Goal: Task Accomplishment & Management: Use online tool/utility

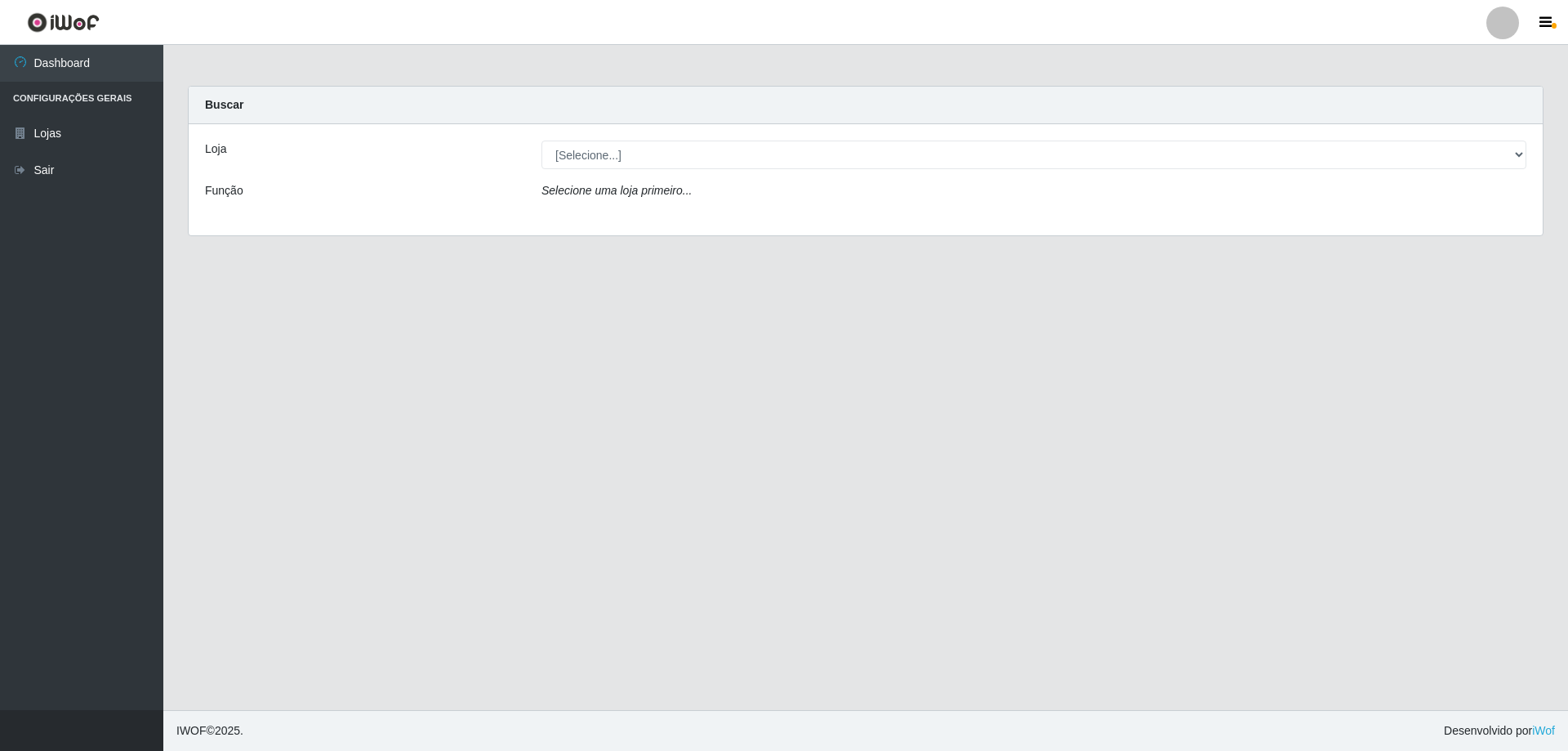
click at [220, 149] on label "Loja" at bounding box center [215, 149] width 21 height 18
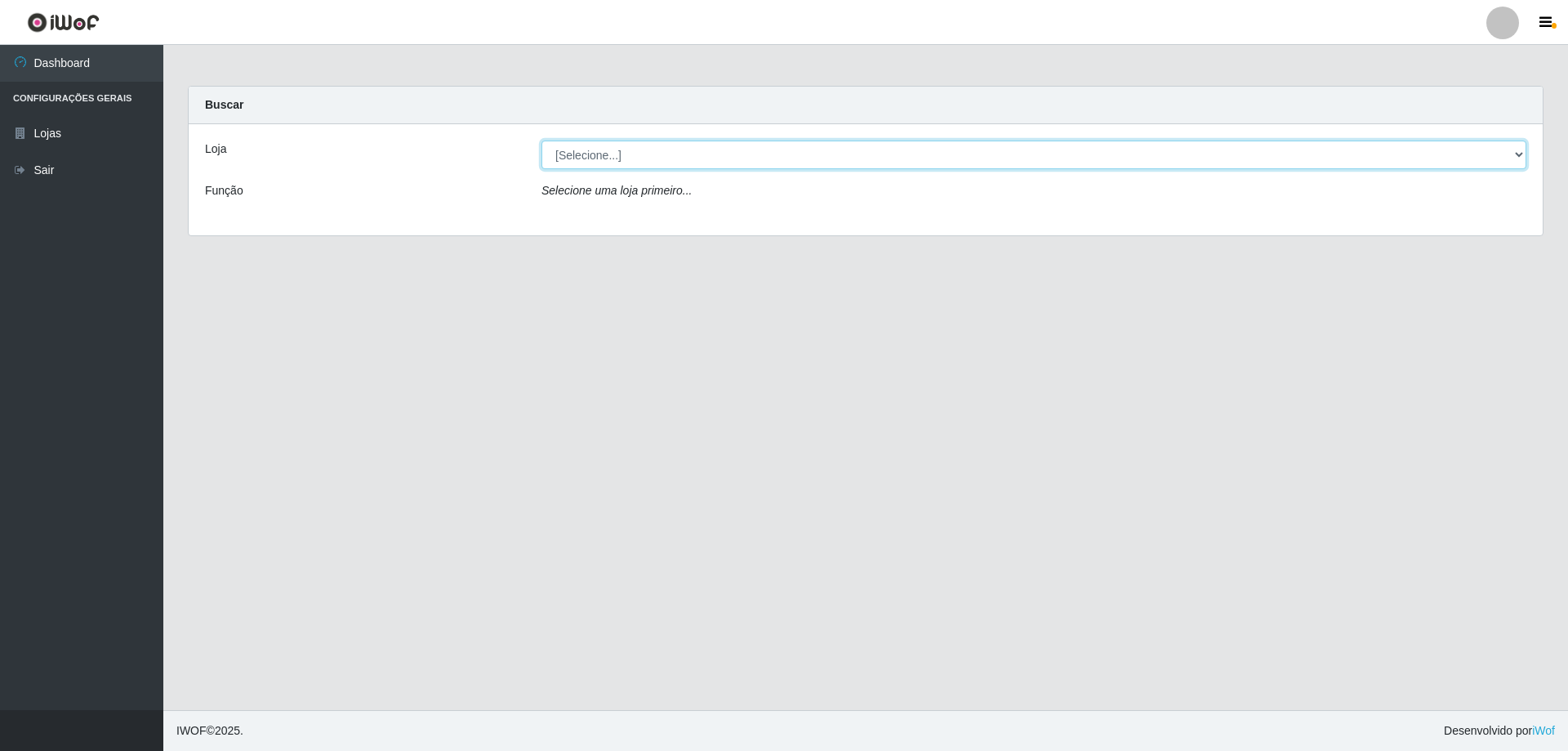
click at [542, 149] on select "[Selecione...] Atacado Vem - [STREET_ADDRESS]" at bounding box center [1034, 155] width 985 height 29
click at [1526, 154] on select "[Selecione...] Atacado Vem - [STREET_ADDRESS]" at bounding box center [1034, 155] width 985 height 29
select select "461"
click at [542, 141] on select "[Selecione...] Atacado Vem - [STREET_ADDRESS]" at bounding box center [1034, 155] width 985 height 29
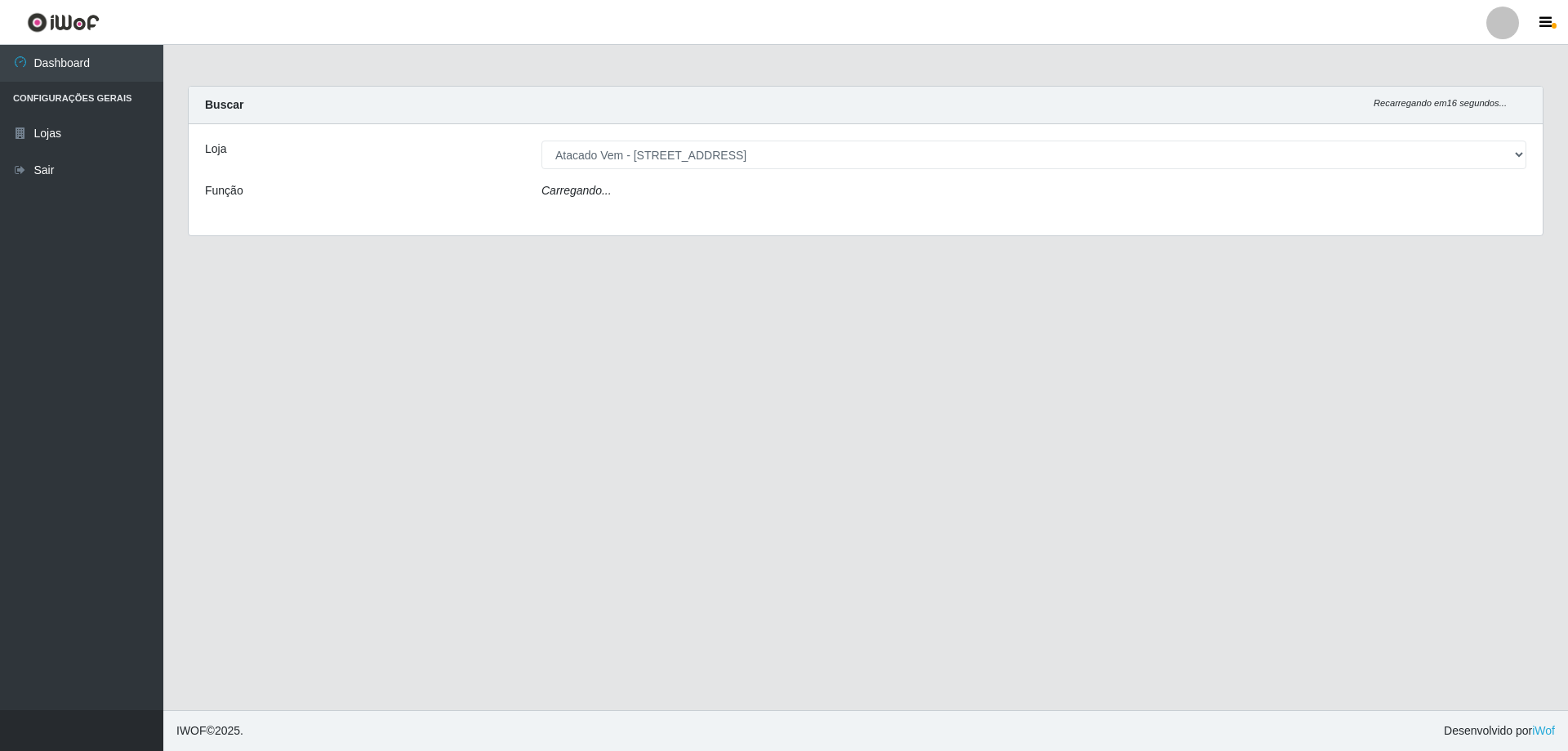
click at [571, 321] on main "Carregando... Buscar Recarregando em 16 segundos... Loja [Selecione...] Atacado…" at bounding box center [865, 377] width 1405 height 665
click at [1464, 264] on main "Carregando... Buscar Recarregando em 14 segundos... Loja [Selecione...] Atacado…" at bounding box center [865, 377] width 1405 height 665
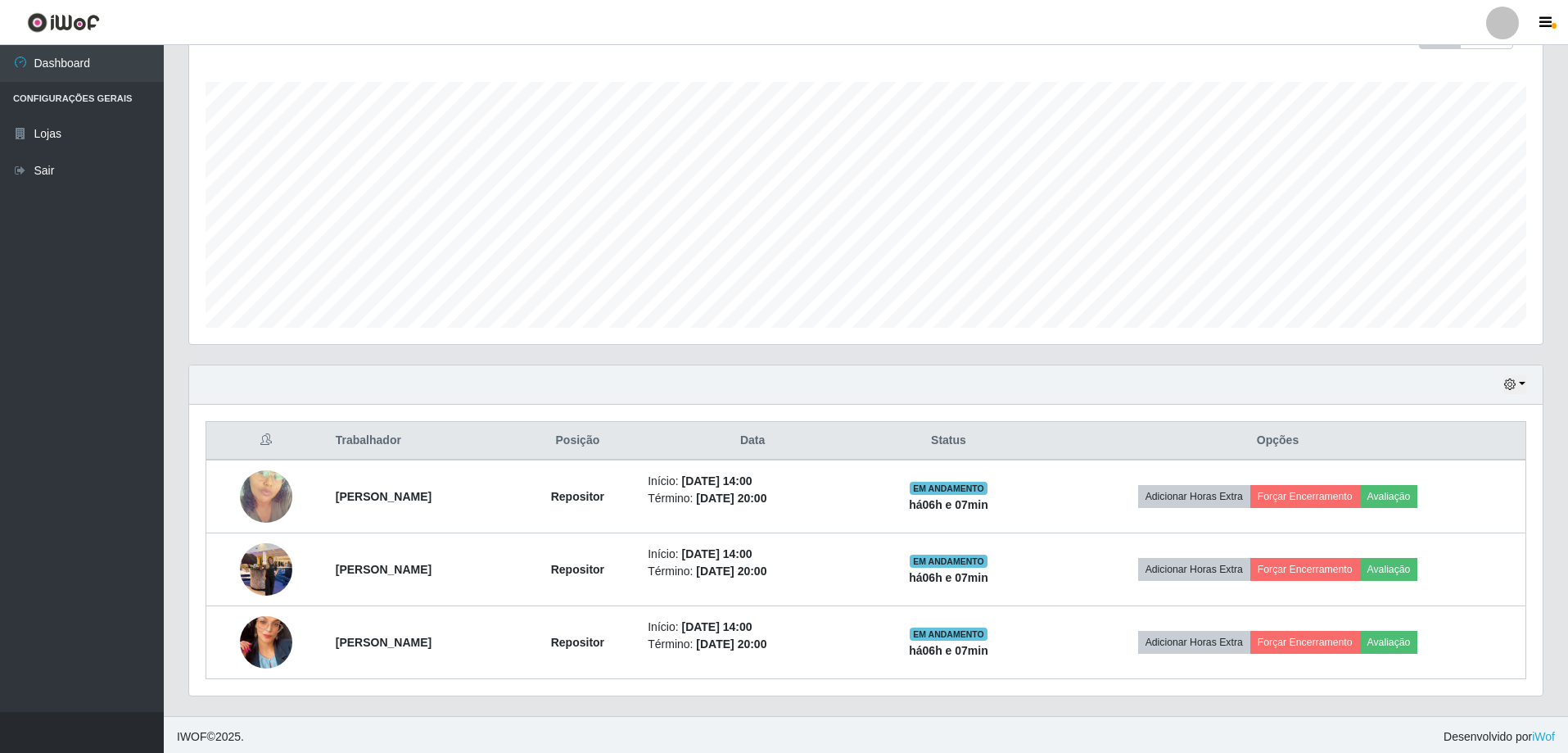
scroll to position [262, 0]
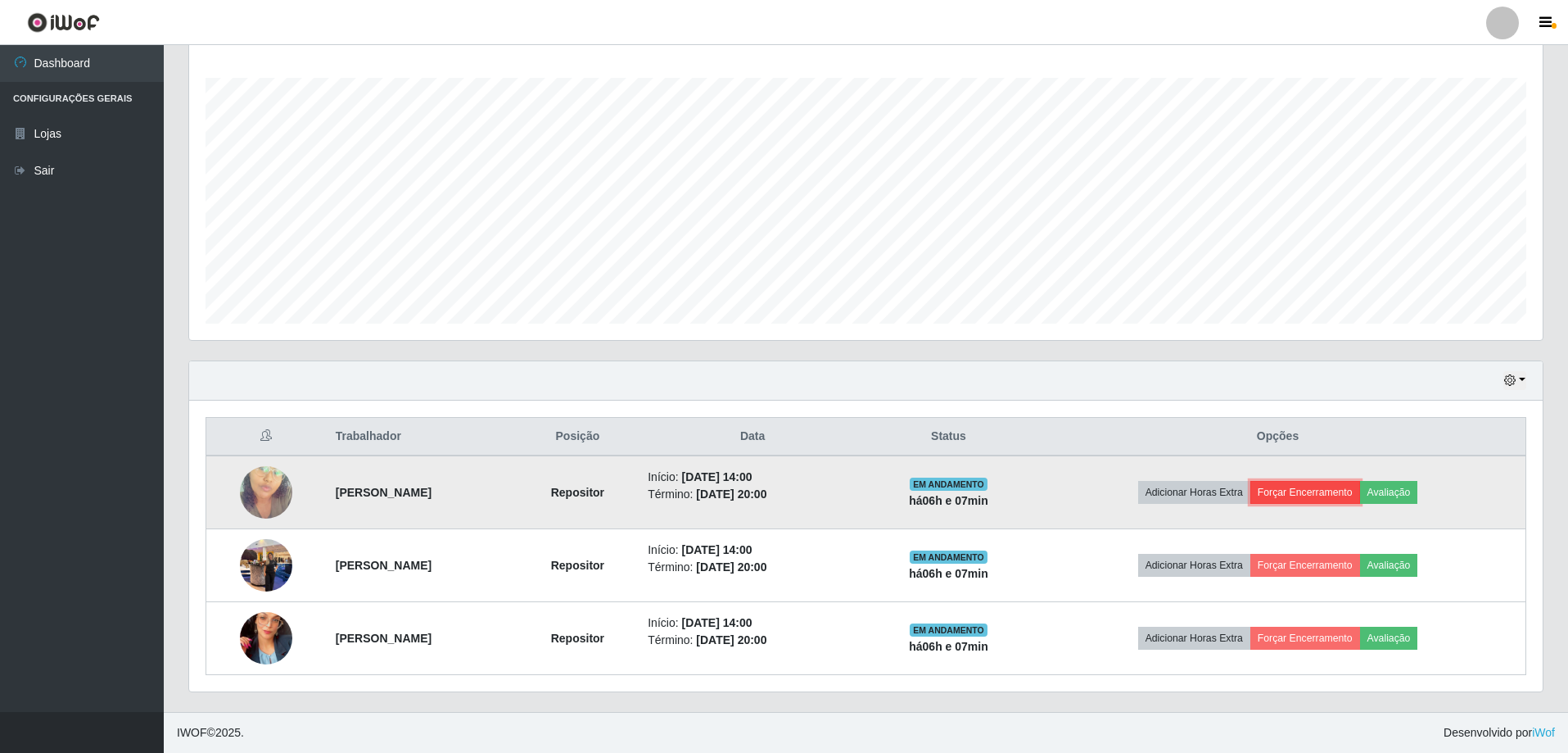
click at [1357, 490] on button "Forçar Encerramento" at bounding box center [1305, 492] width 110 height 23
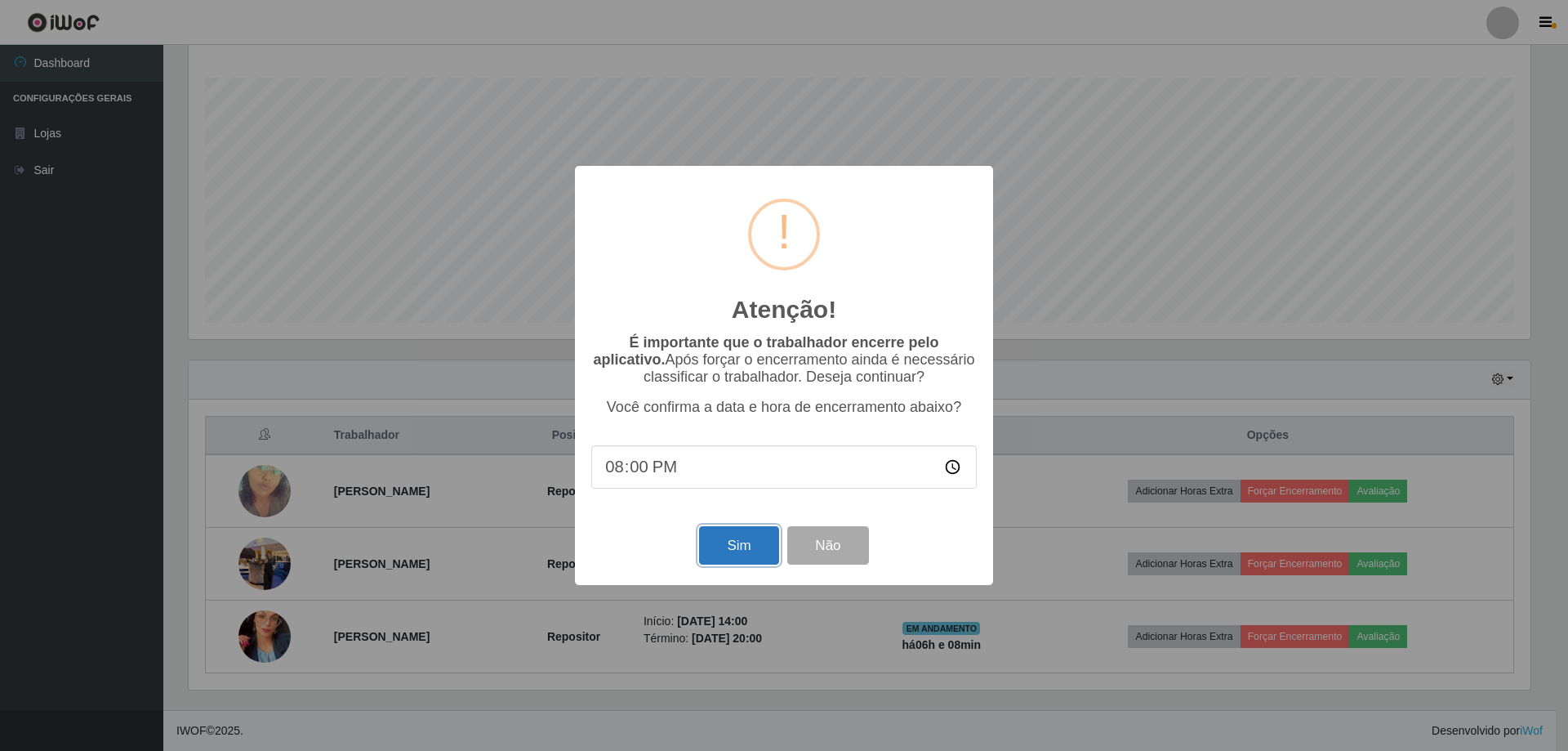
click at [741, 553] on button "Sim" at bounding box center [739, 545] width 79 height 39
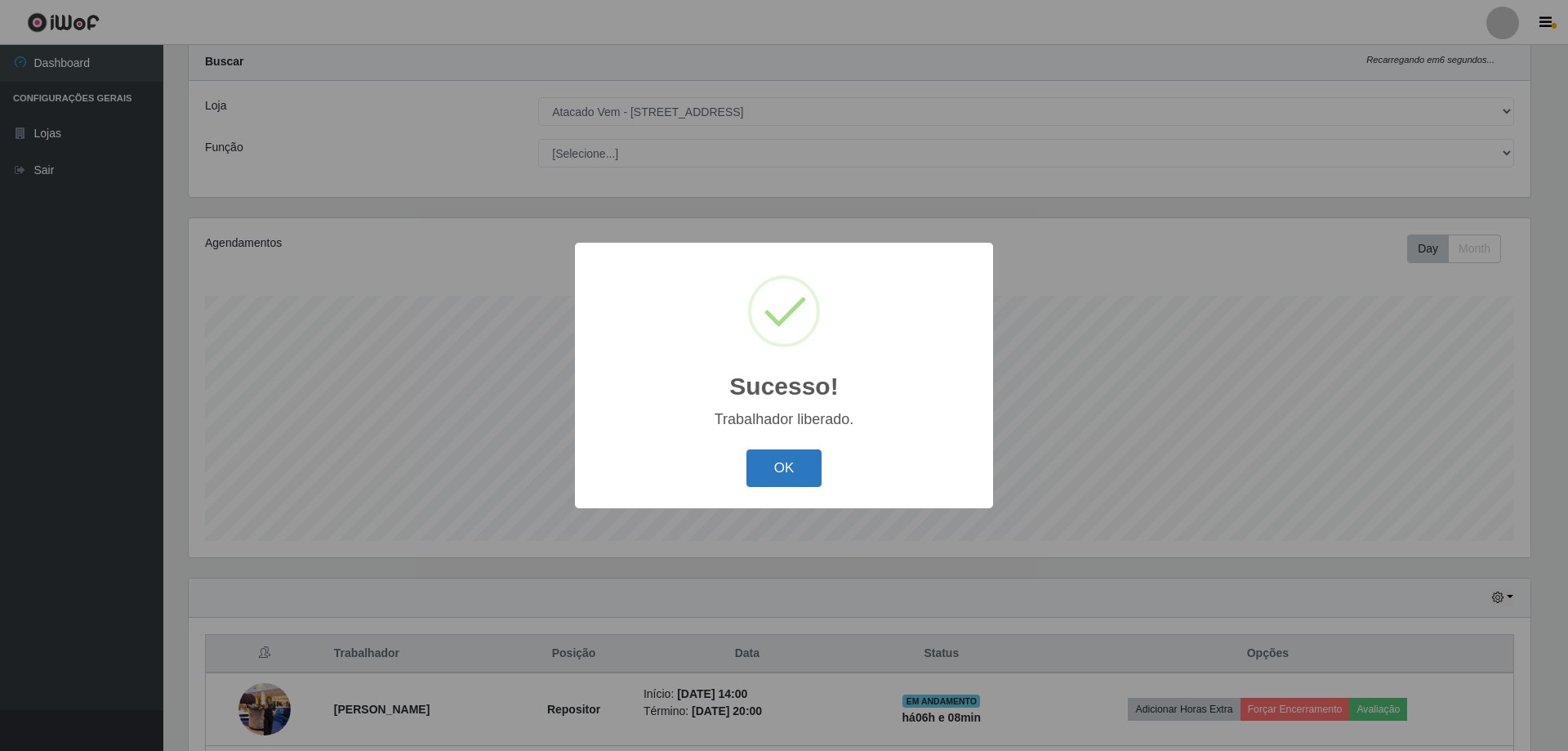
click at [787, 466] on button "OK" at bounding box center [784, 468] width 76 height 39
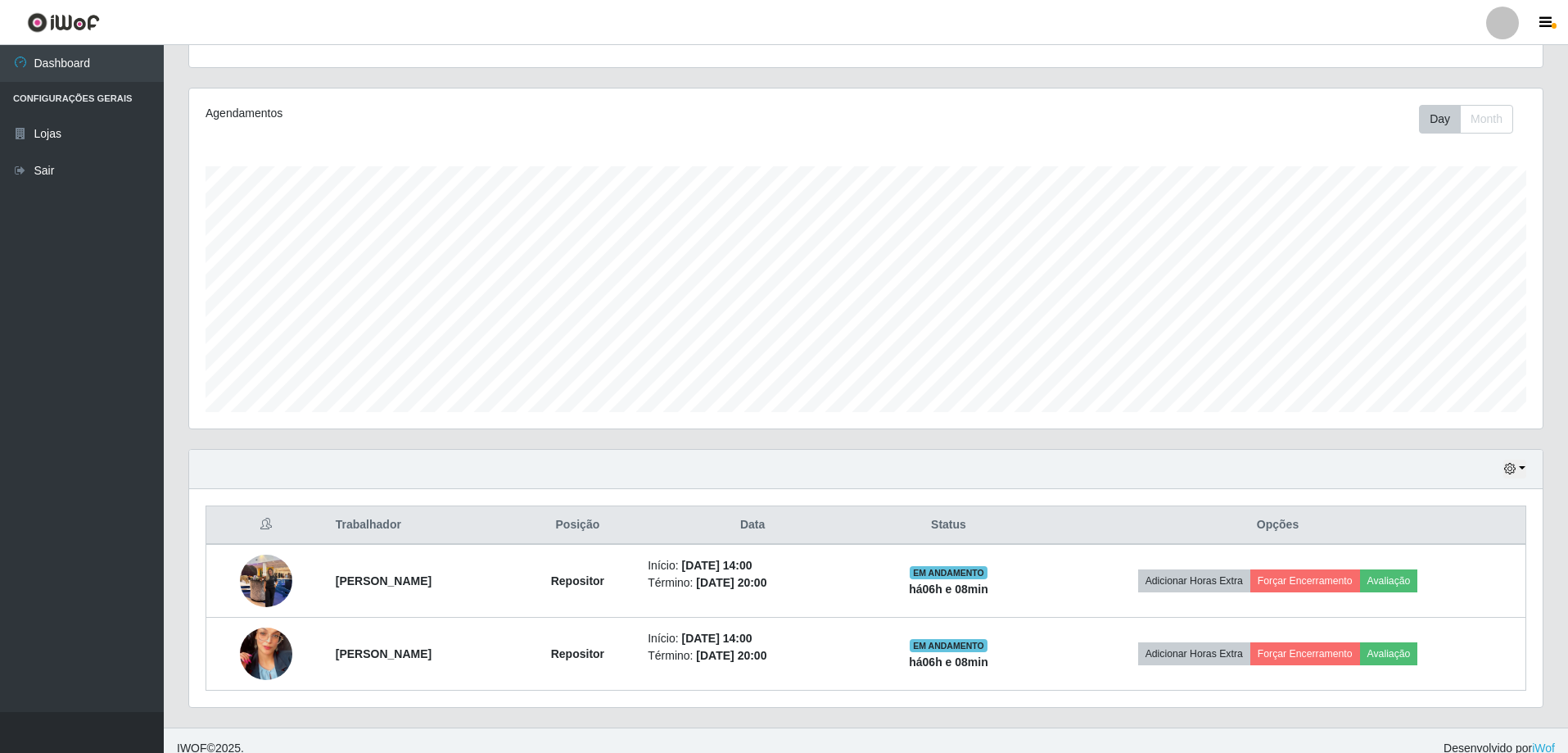
scroll to position [189, 0]
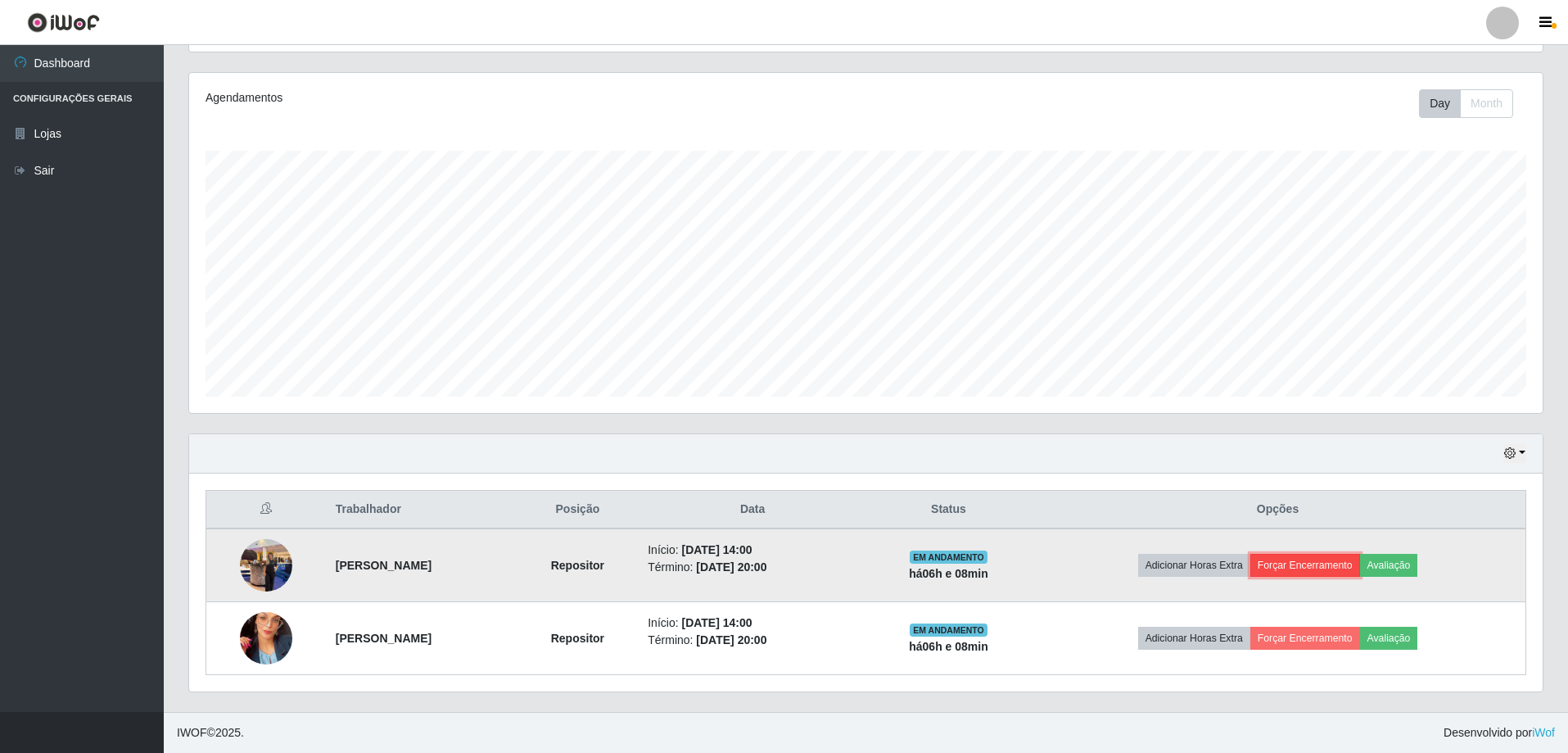
click at [1343, 560] on button "Forçar Encerramento" at bounding box center [1305, 565] width 110 height 23
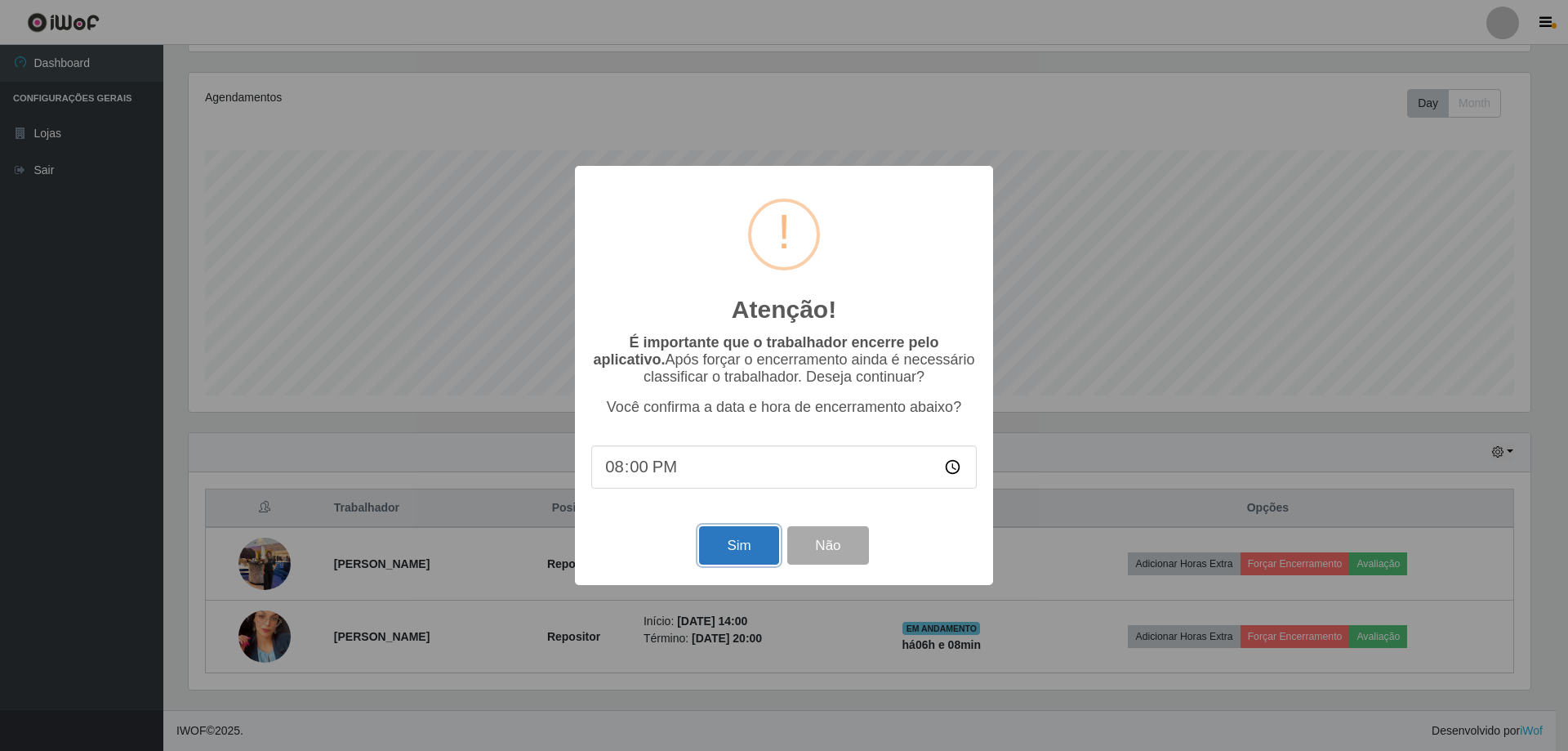
click at [741, 546] on button "Sim" at bounding box center [739, 545] width 79 height 39
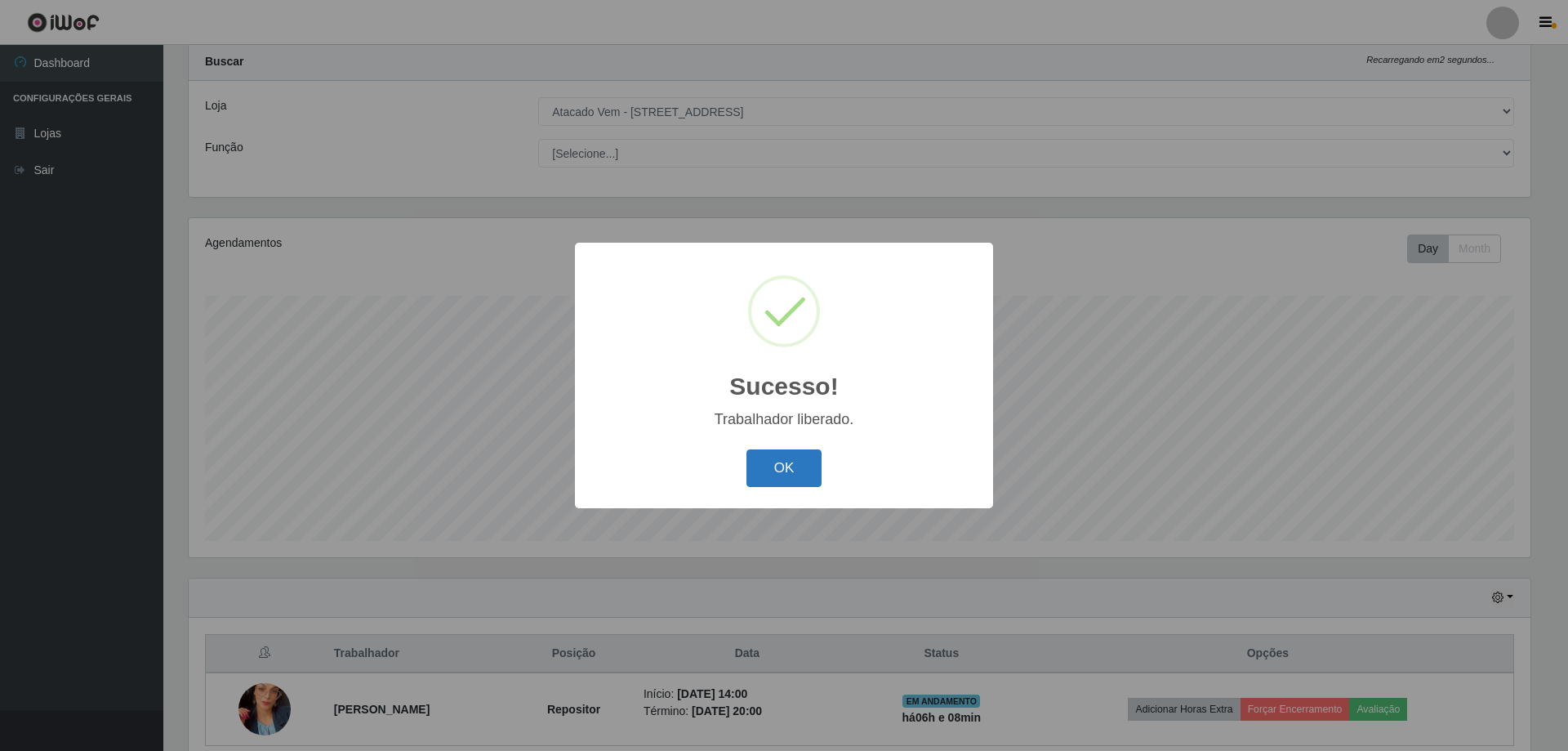
click at [793, 466] on button "OK" at bounding box center [784, 468] width 76 height 39
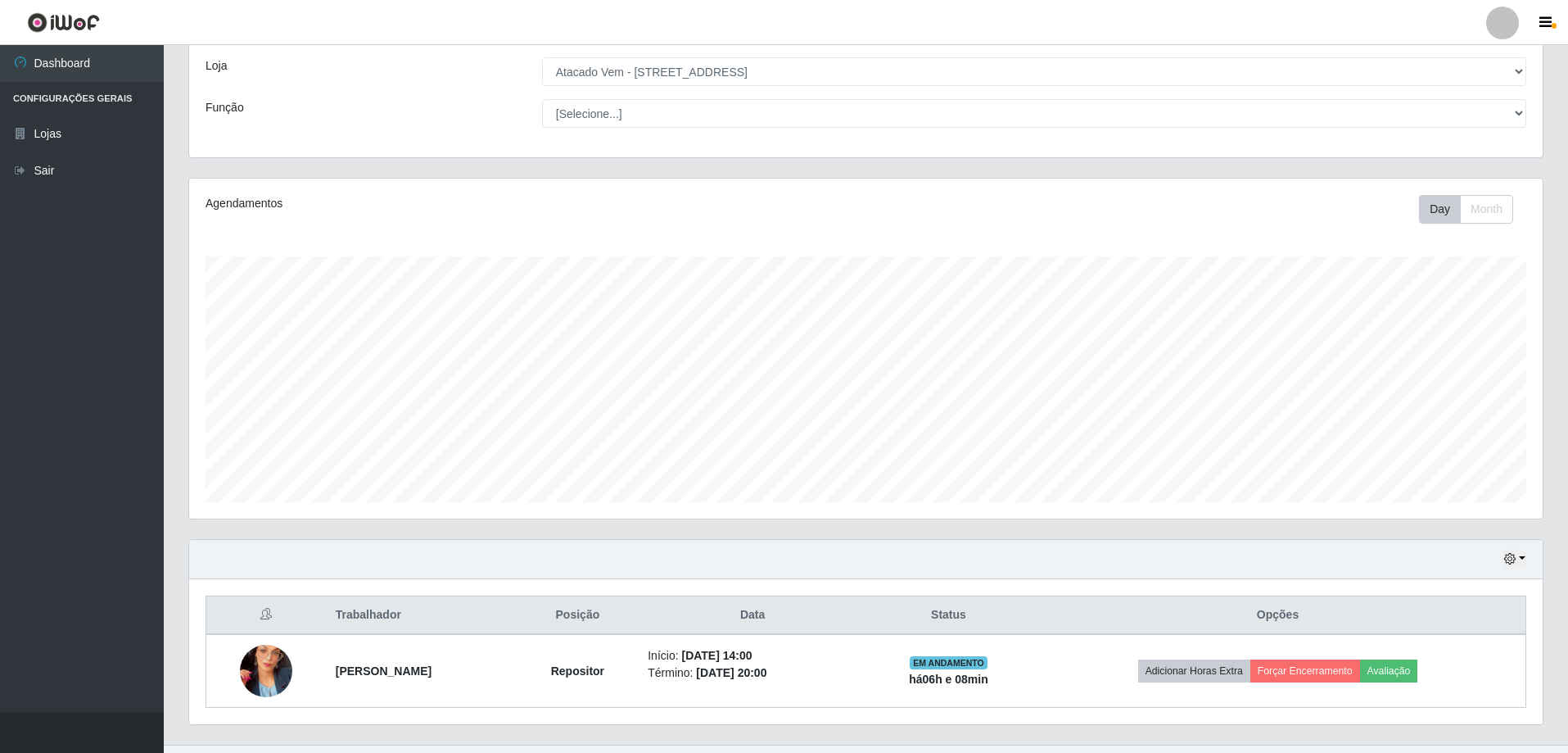
scroll to position [116, 0]
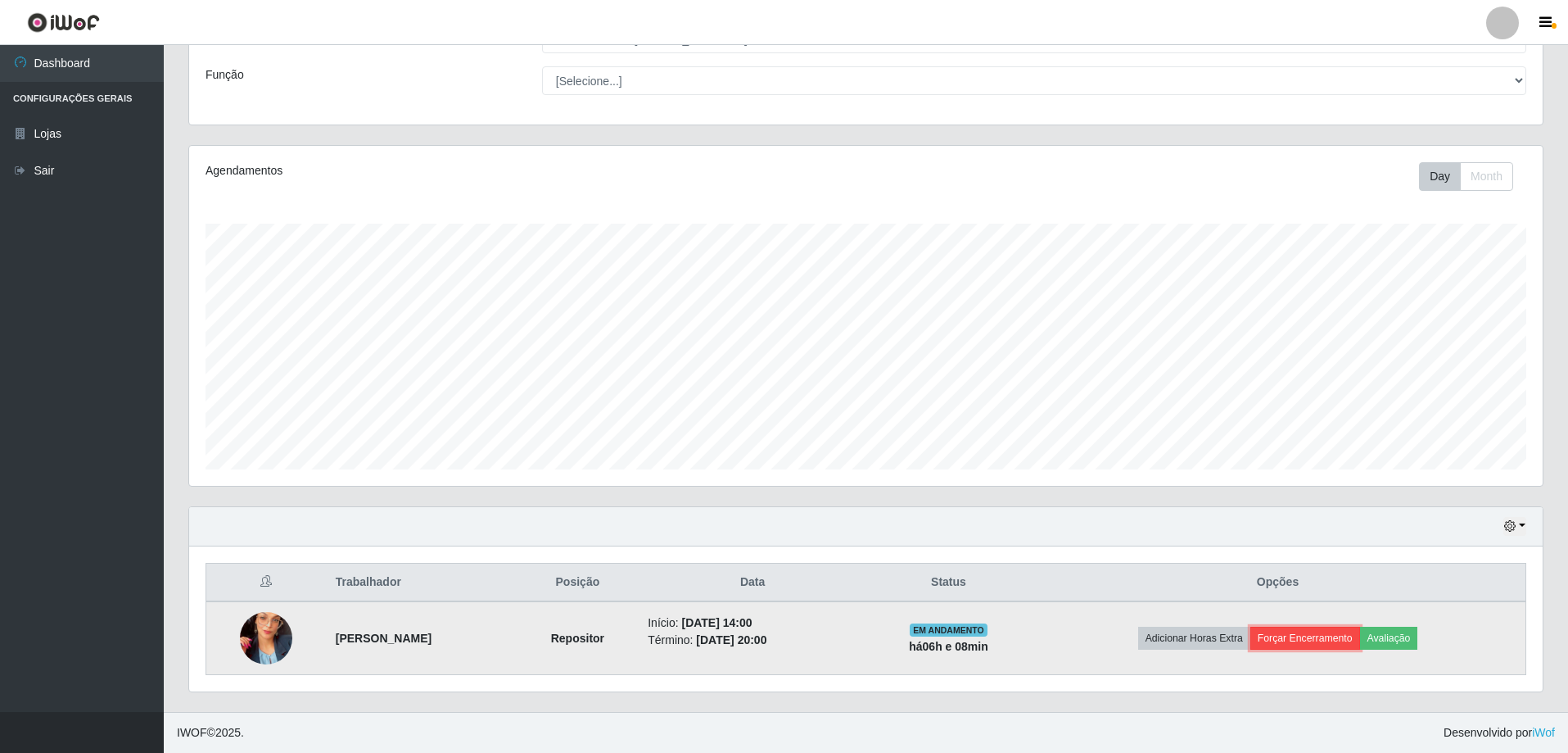
click at [1321, 640] on button "Forçar Encerramento" at bounding box center [1305, 638] width 110 height 23
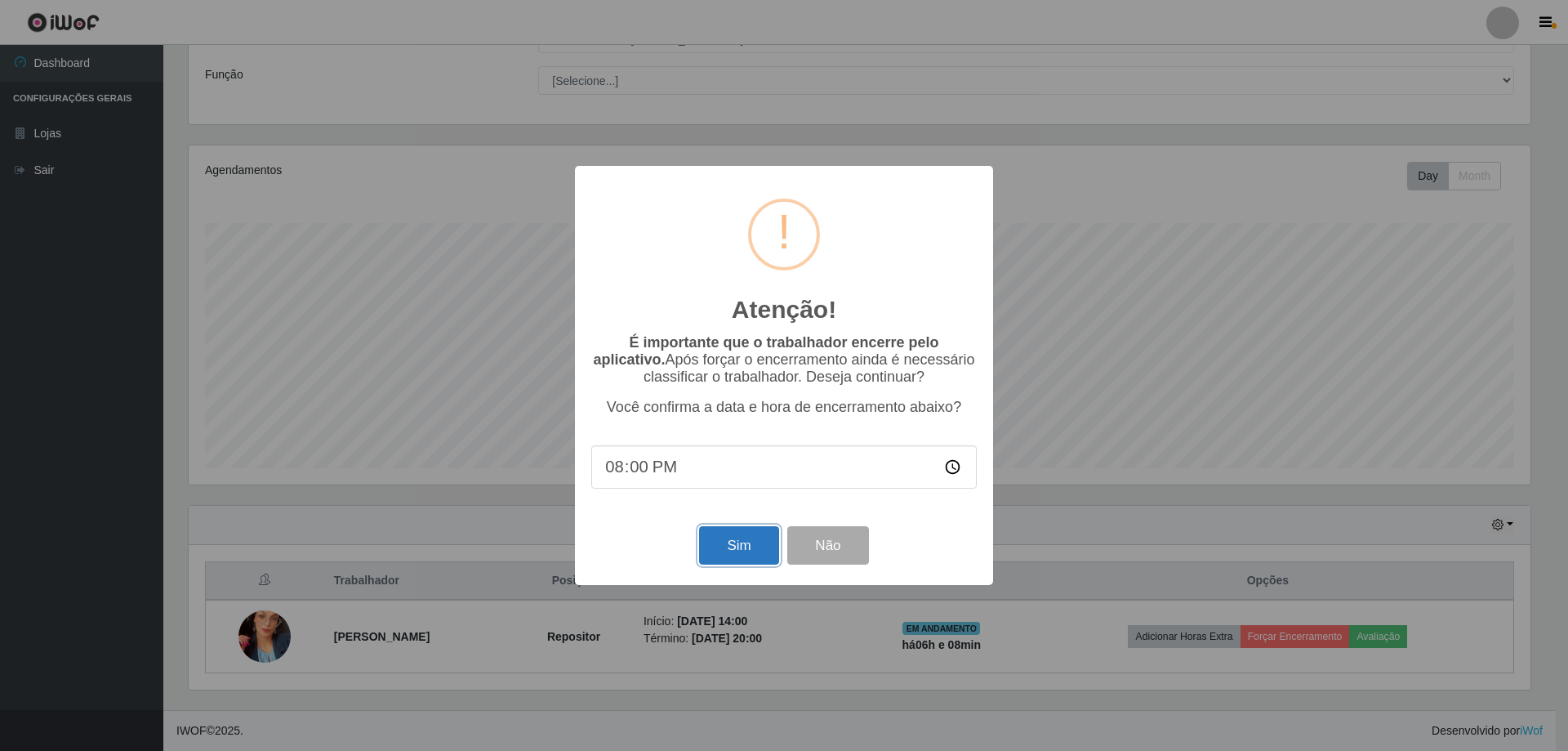
click at [752, 556] on button "Sim" at bounding box center [739, 545] width 79 height 39
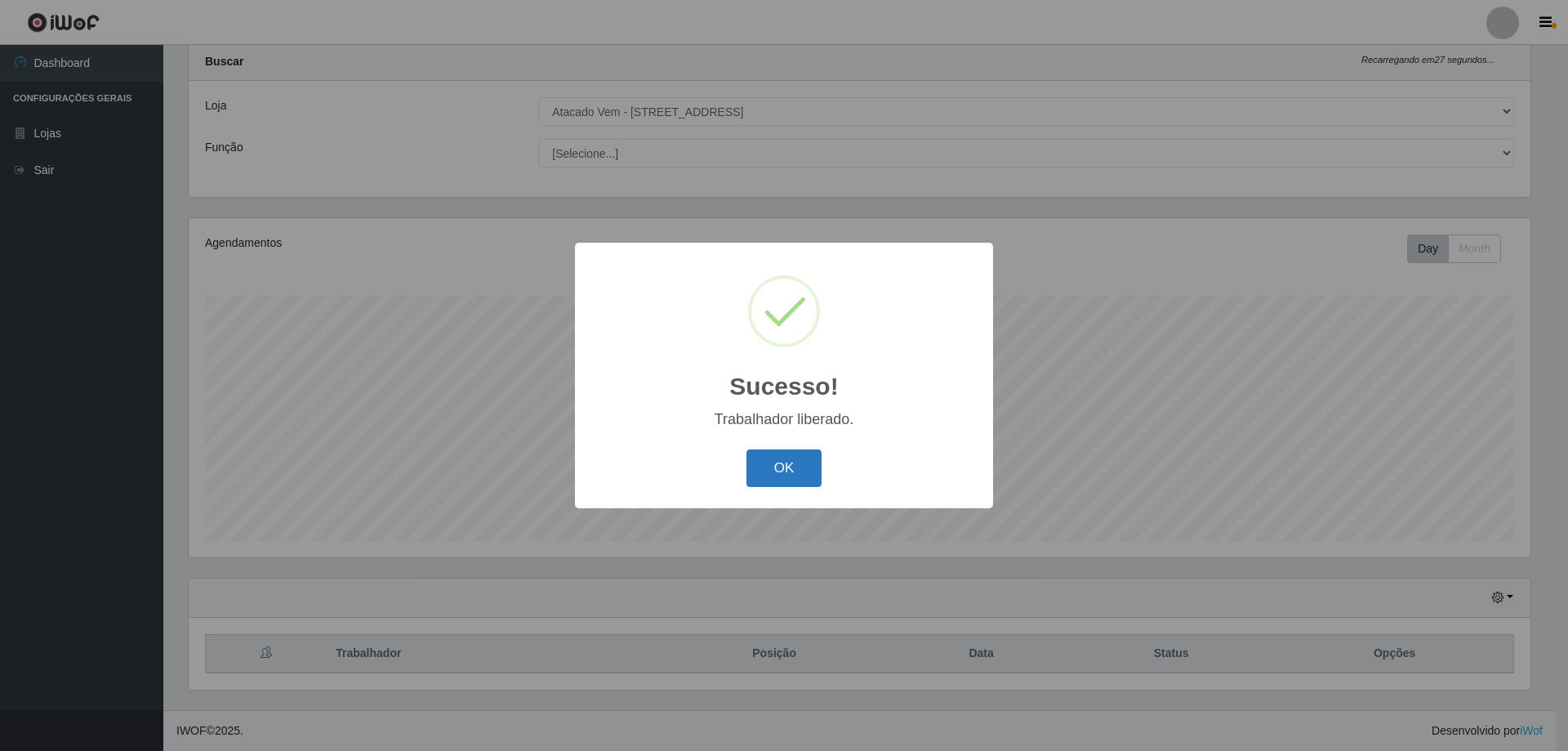
click at [806, 472] on button "OK" at bounding box center [784, 468] width 76 height 39
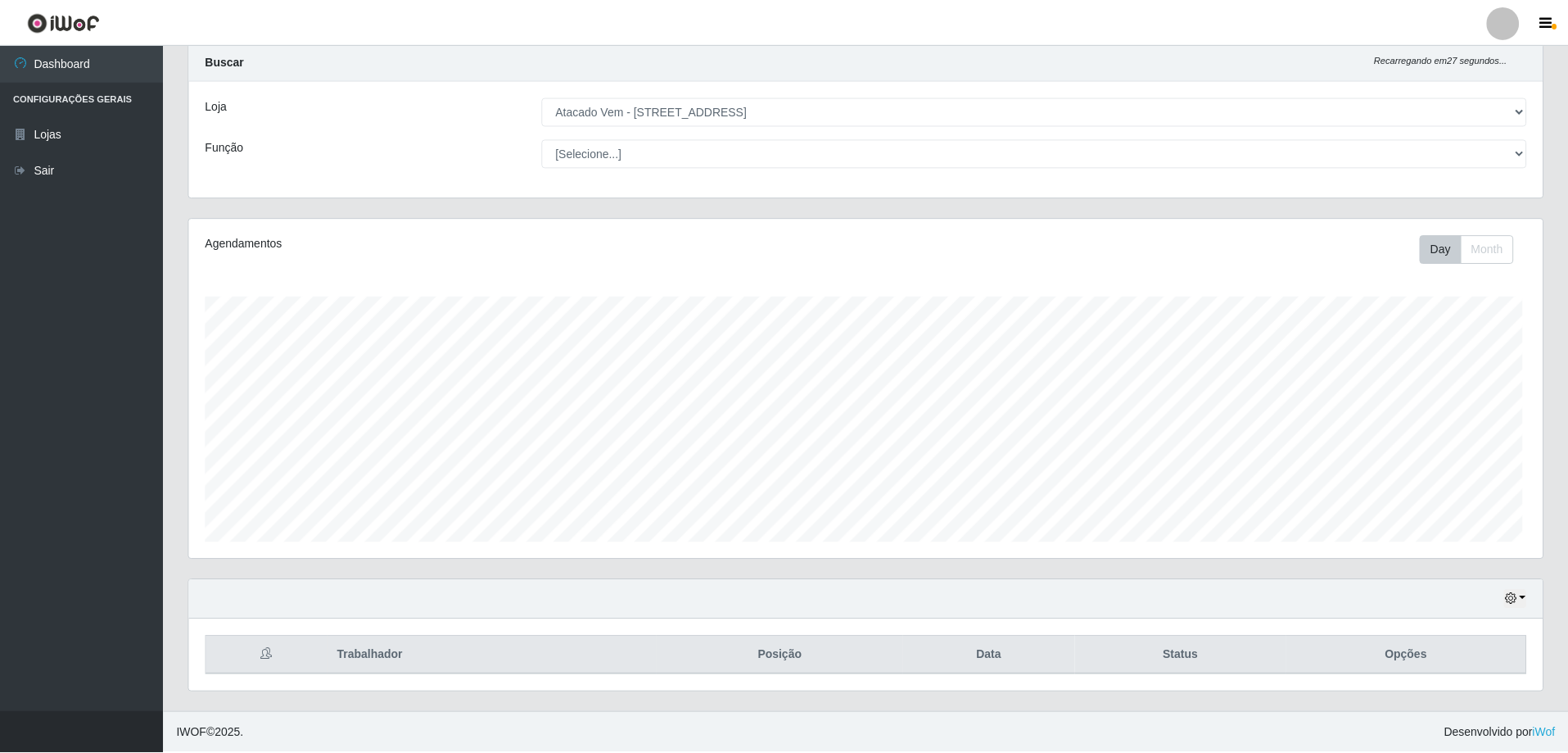
scroll to position [0, 0]
